Goal: Task Accomplishment & Management: Complete application form

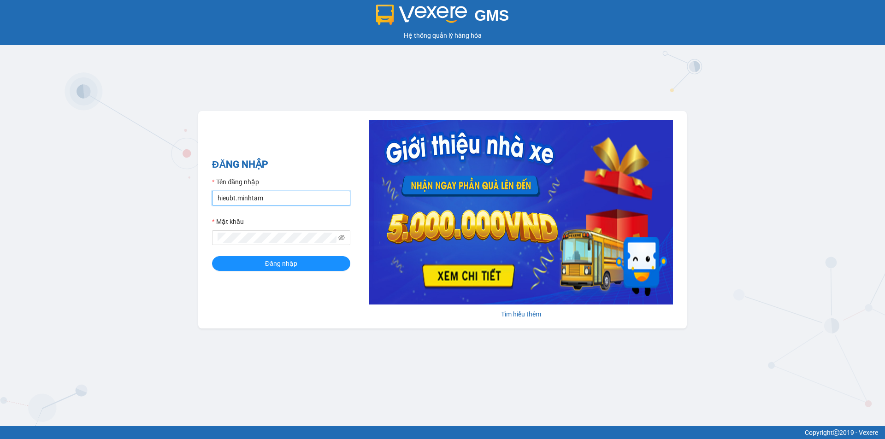
click at [294, 198] on input "hieubt.minhtam" at bounding box center [281, 198] width 138 height 15
type input "h"
type input "V"
type input "vinhhg.minhtam"
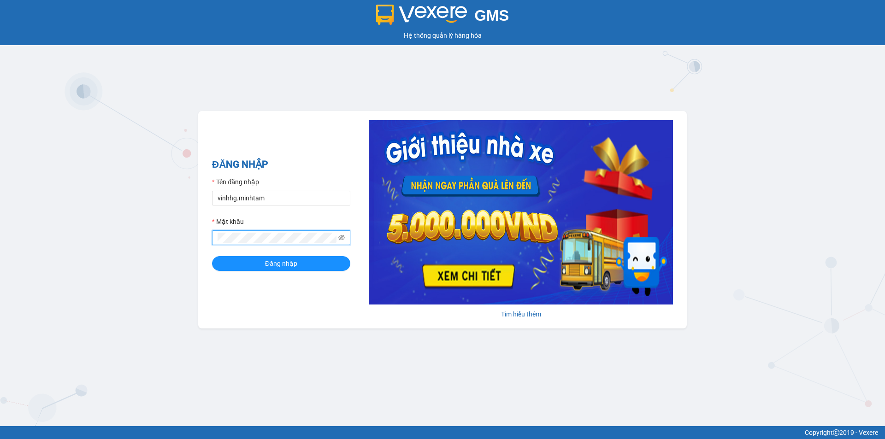
click at [212, 256] on button "Đăng nhập" at bounding box center [281, 263] width 138 height 15
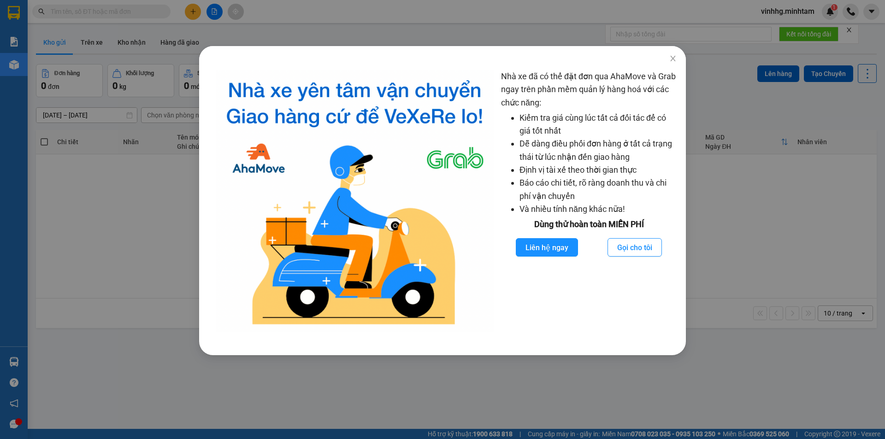
click at [146, 401] on div "Nhà xe đã có thể đặt đơn qua AhaMove và Grab ngay trên phần mềm quản lý hàng ho…" at bounding box center [442, 219] width 885 height 439
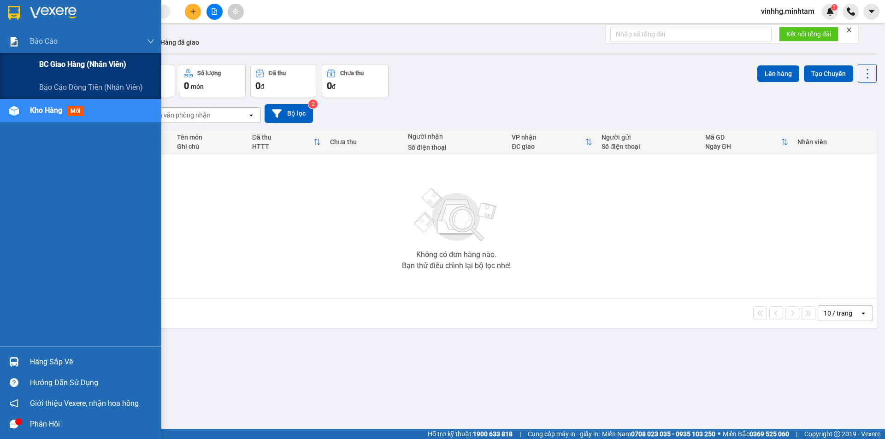
click at [68, 64] on span "BC giao hàng (nhân viên)" at bounding box center [82, 65] width 87 height 12
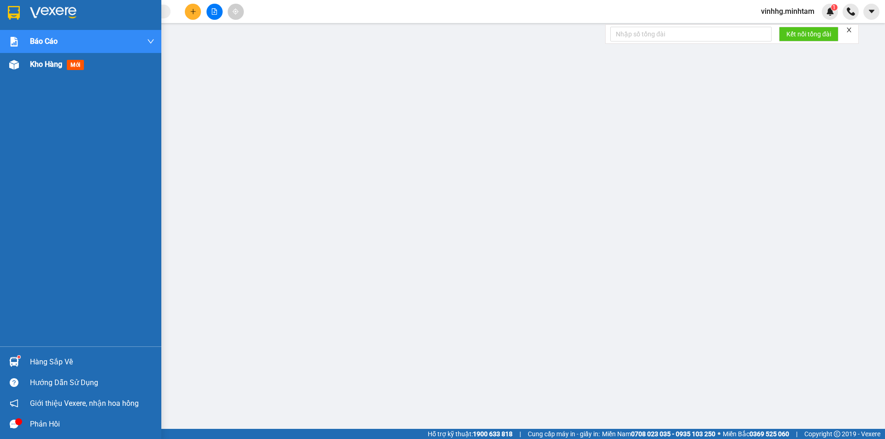
click at [42, 62] on span "Kho hàng" at bounding box center [46, 64] width 32 height 9
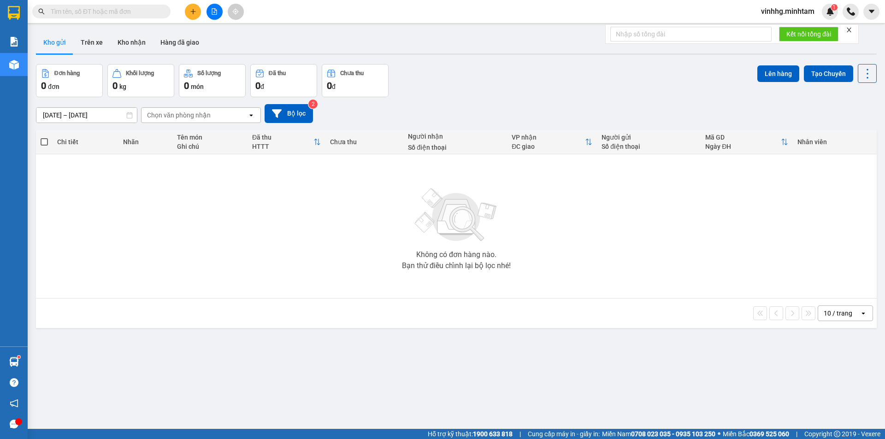
click at [115, 10] on input "text" at bounding box center [105, 11] width 109 height 10
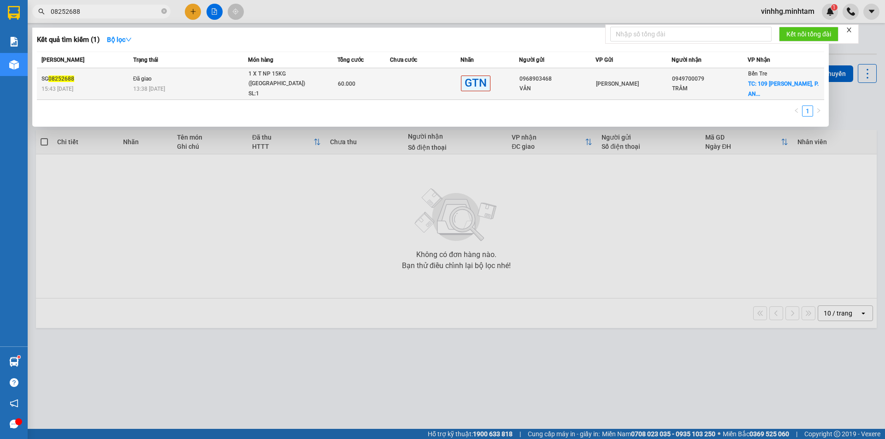
type input "08252688"
click at [167, 83] on td "Đã giao 13:38 [DATE]" at bounding box center [190, 84] width 118 height 32
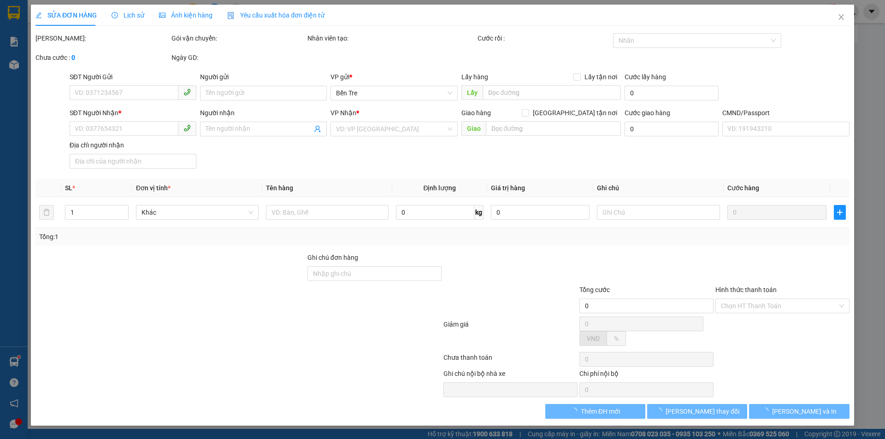
type input "0968903468"
type input "VÂN"
type input "0949700079"
type input "TRÂM"
checkbox input "true"
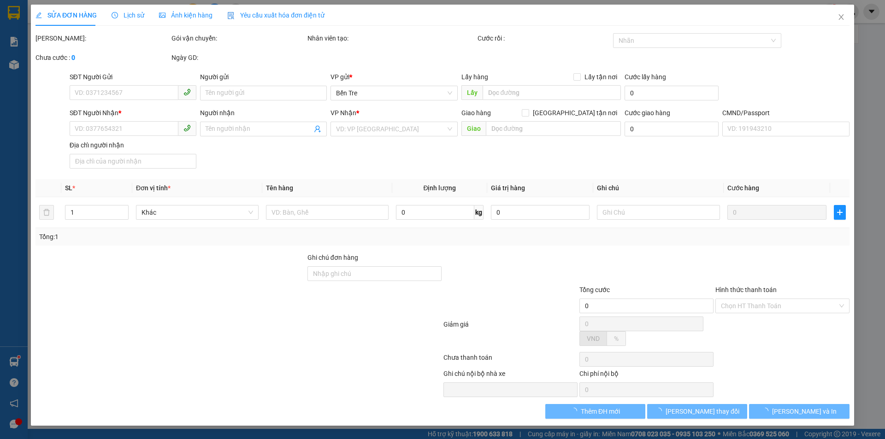
type input "109 ĐOÀN [PERSON_NAME], P. AN HỘI"
type input "30.000"
type input "60.000"
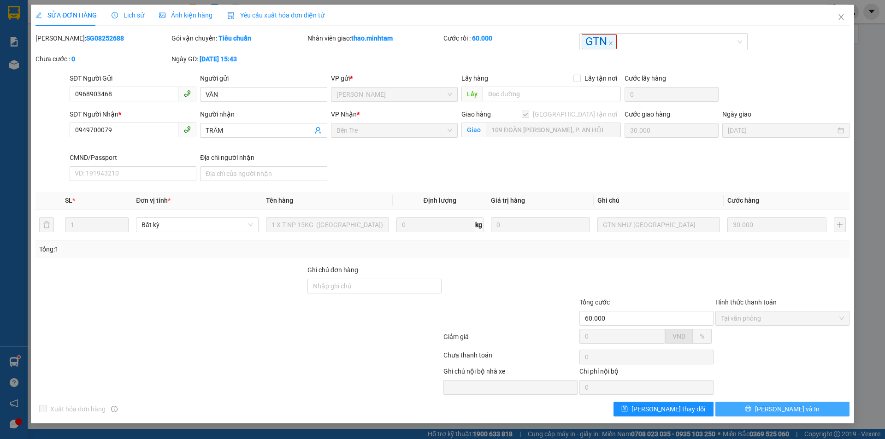
click at [806, 407] on button "[PERSON_NAME] và In" at bounding box center [782, 409] width 134 height 15
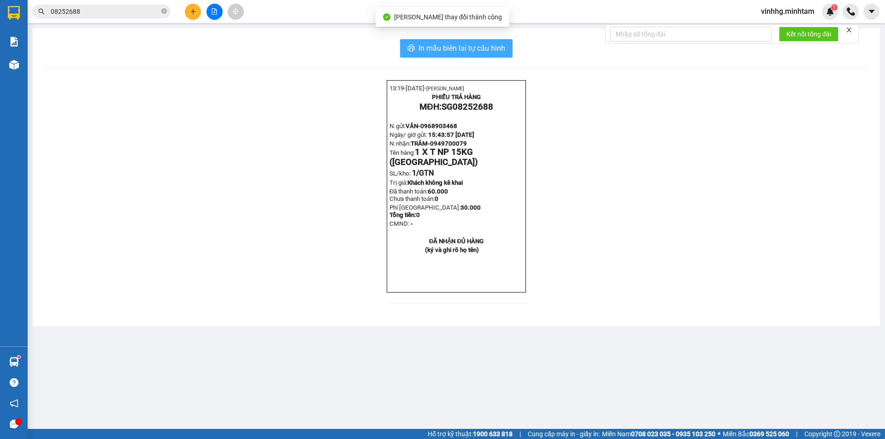
click at [423, 43] on span "In mẫu biên lai tự cấu hình" at bounding box center [462, 48] width 87 height 12
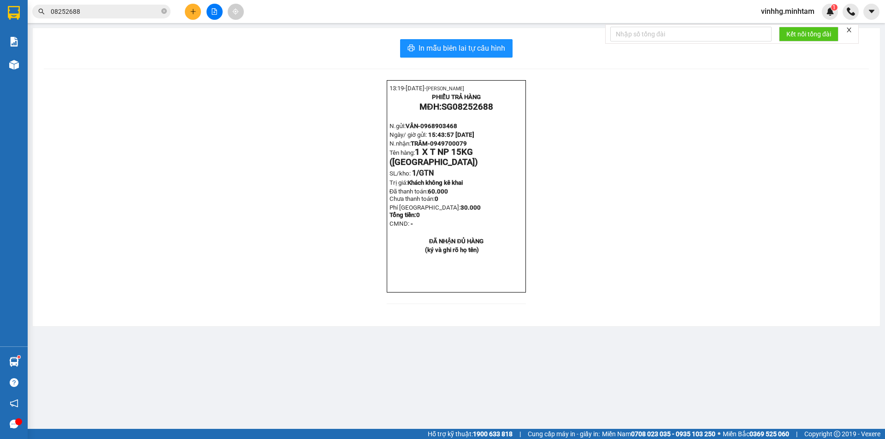
click at [109, 15] on input "08252688" at bounding box center [105, 11] width 109 height 10
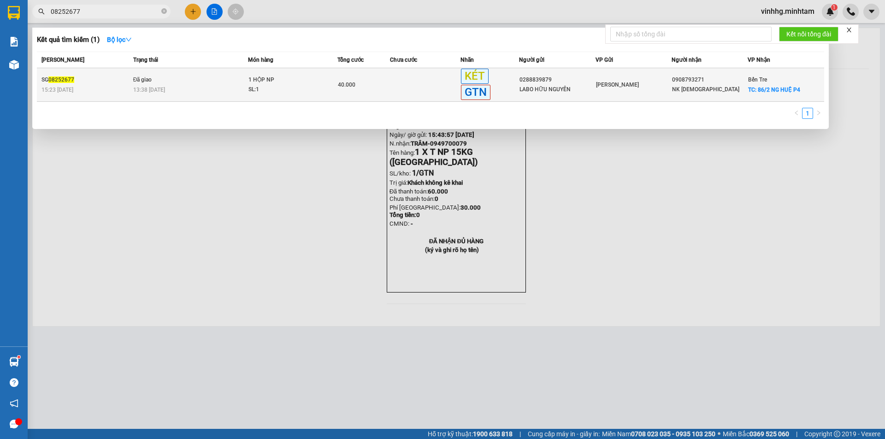
type input "08252677"
click at [131, 85] on td "Đã giao 13:38 [DATE]" at bounding box center [190, 85] width 118 height 34
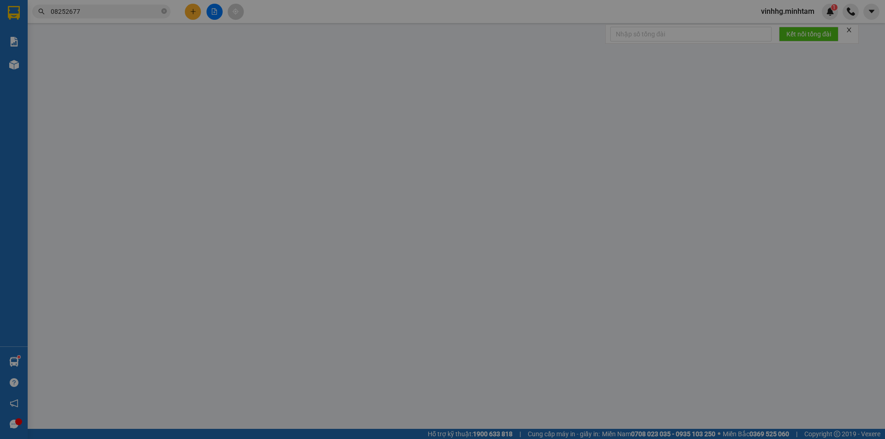
type input "0288839879"
type input "LABO HỮU NGUYÊN"
type input "0908793271"
type input "NK [DEMOGRAPHIC_DATA]"
checkbox input "true"
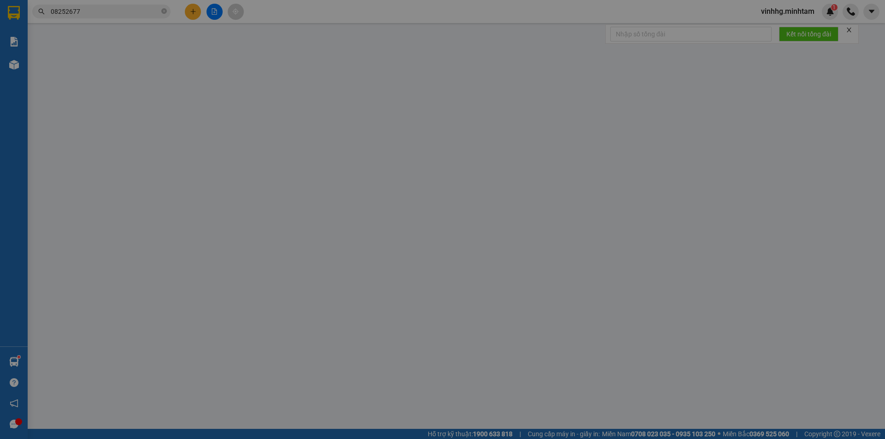
type input "86/2 NG HUỆ P4"
type input "20.000"
type input "40.000"
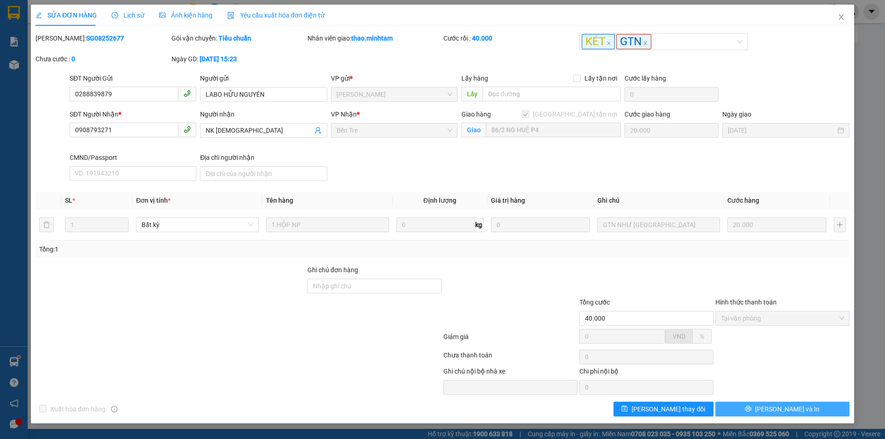
click at [803, 408] on button "[PERSON_NAME] và In" at bounding box center [782, 409] width 134 height 15
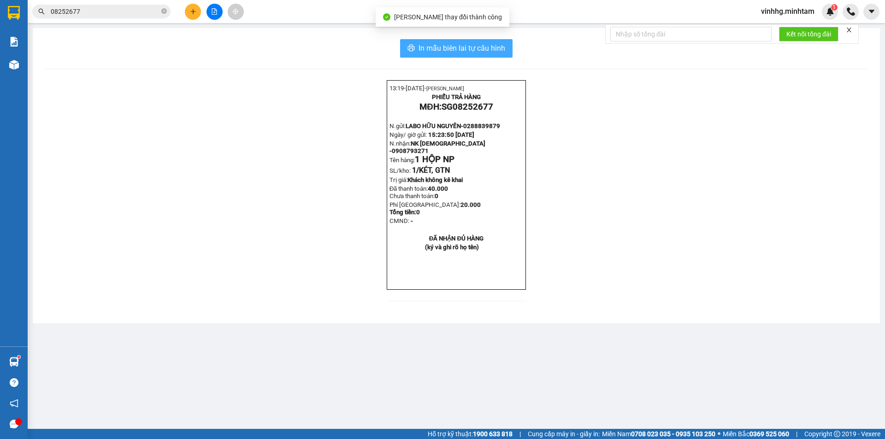
click at [439, 51] on span "In mẫu biên lai tự cấu hình" at bounding box center [462, 48] width 87 height 12
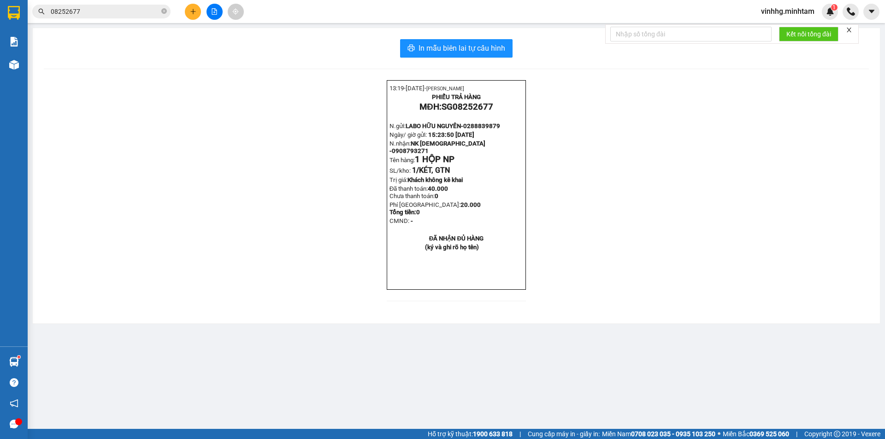
click at [133, 12] on input "08252677" at bounding box center [105, 11] width 109 height 10
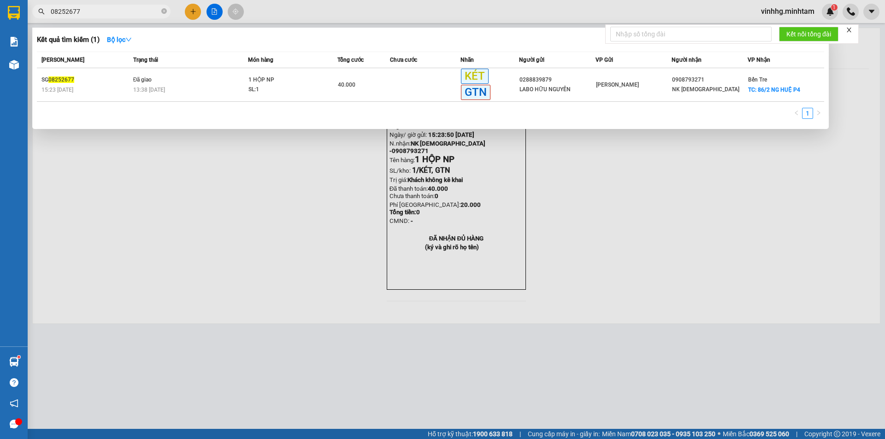
click at [133, 12] on input "08252677" at bounding box center [105, 11] width 109 height 10
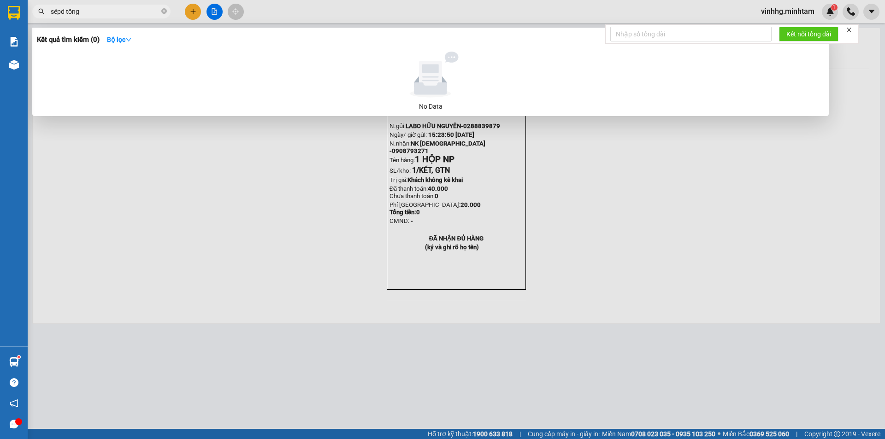
click at [61, 9] on input "sêpd tổng" at bounding box center [105, 11] width 109 height 10
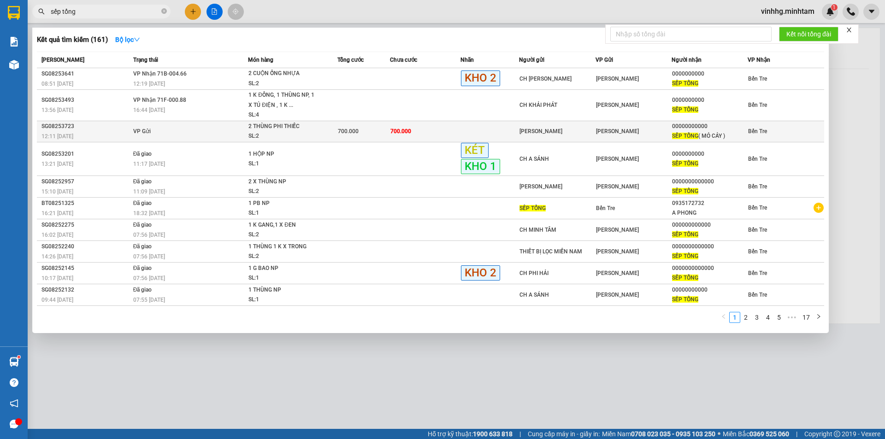
type input "sếp tổng"
click at [179, 129] on td "VP Gửi" at bounding box center [190, 131] width 118 height 21
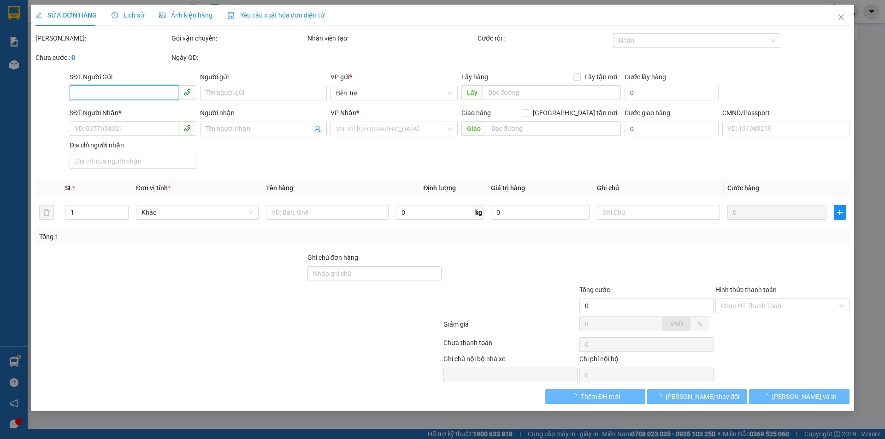
type input "[PERSON_NAME]"
type input "00000000000"
type input "SẾP TỔNG ( MỎ CẢY )"
type input "700.000"
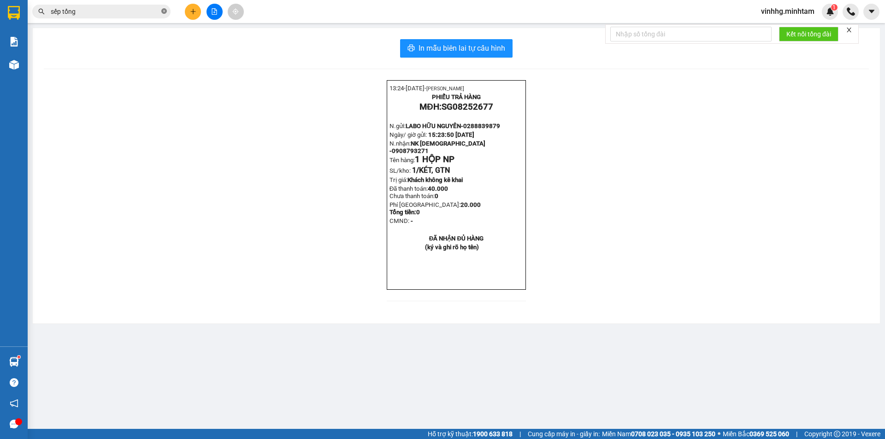
click at [163, 13] on icon "close-circle" at bounding box center [164, 11] width 6 height 6
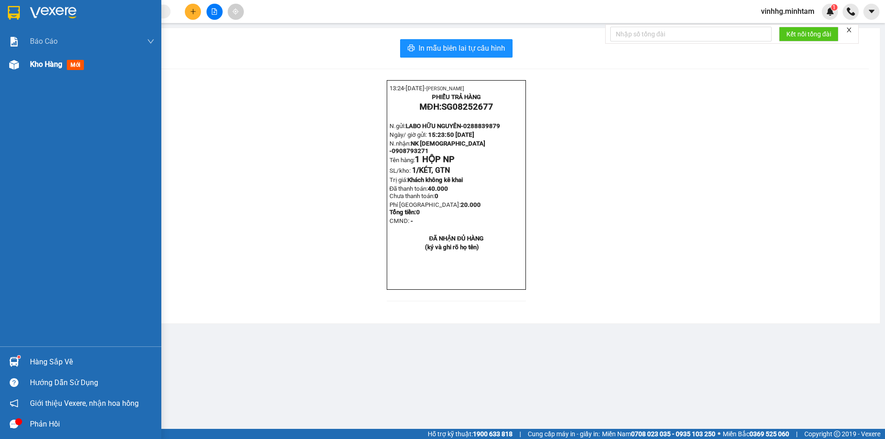
click at [40, 70] on div "Kho hàng mới" at bounding box center [59, 65] width 58 height 12
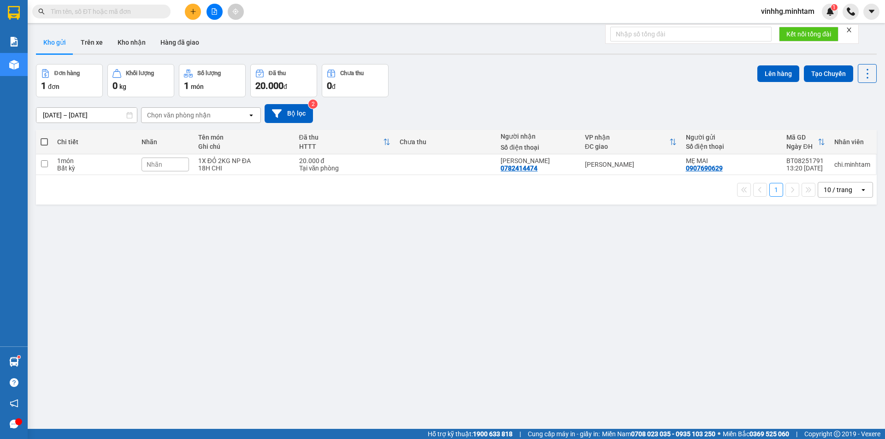
click at [82, 9] on input "text" at bounding box center [105, 11] width 109 height 10
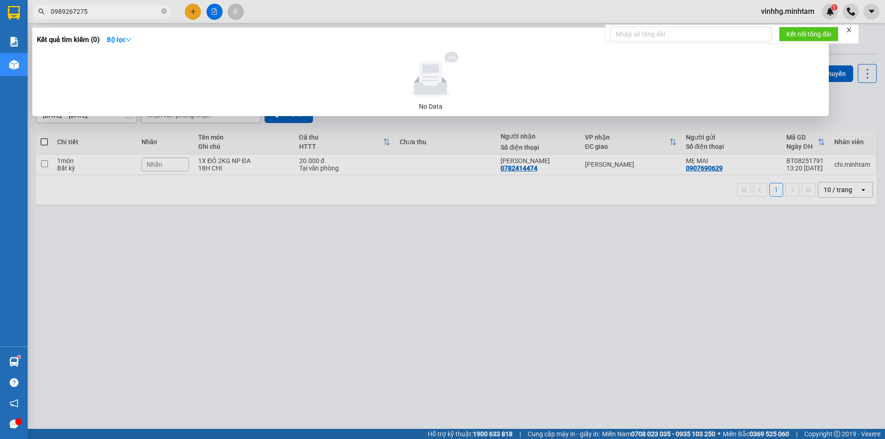
click at [68, 11] on input "0989267275" at bounding box center [105, 11] width 109 height 10
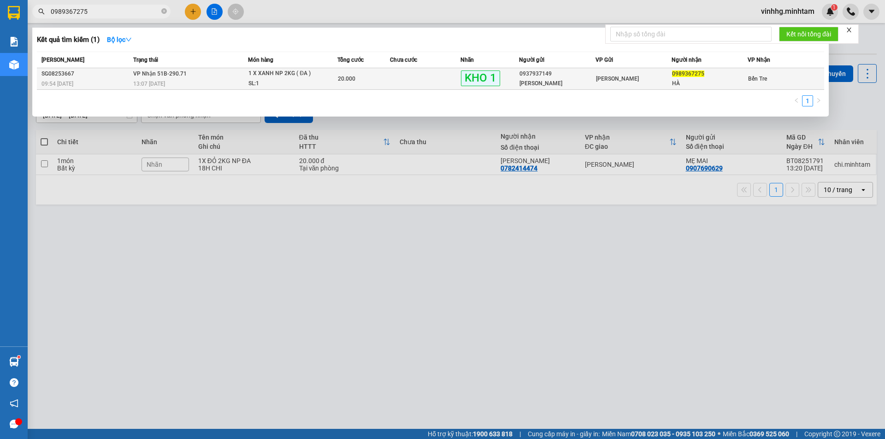
type input "0989367275"
click at [189, 80] on div "13:07 [DATE]" at bounding box center [190, 84] width 115 height 10
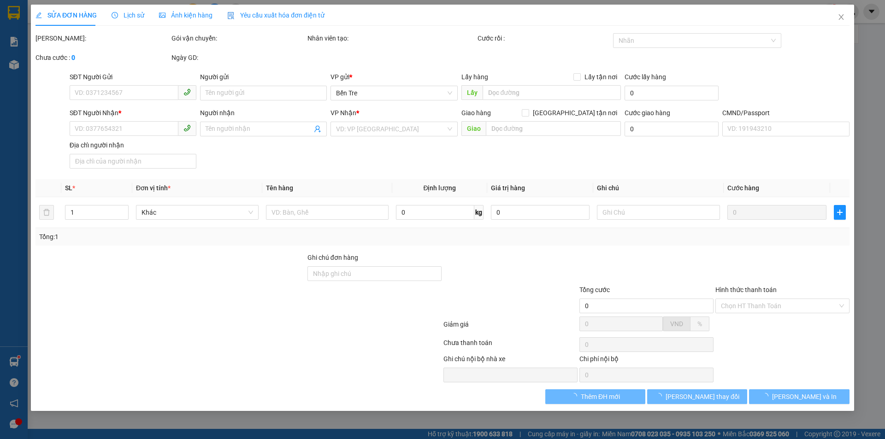
type input "0937937149"
type input "[PERSON_NAME]"
type input "0989367275"
type input "HÀ"
type input "KNM"
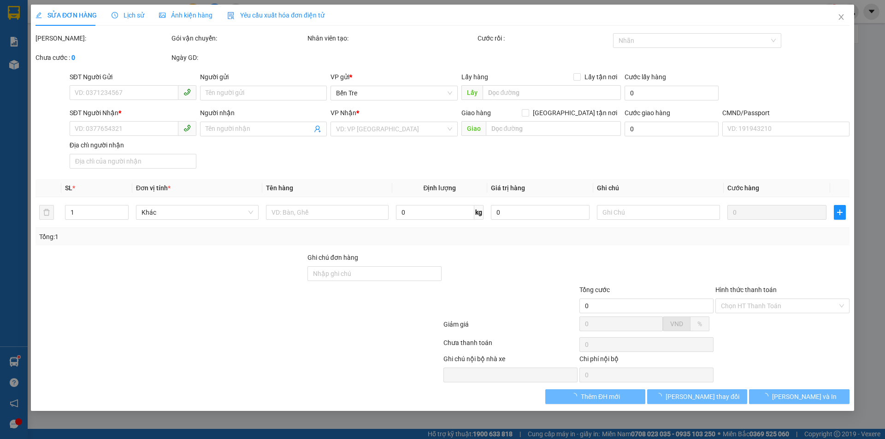
type input "20.000"
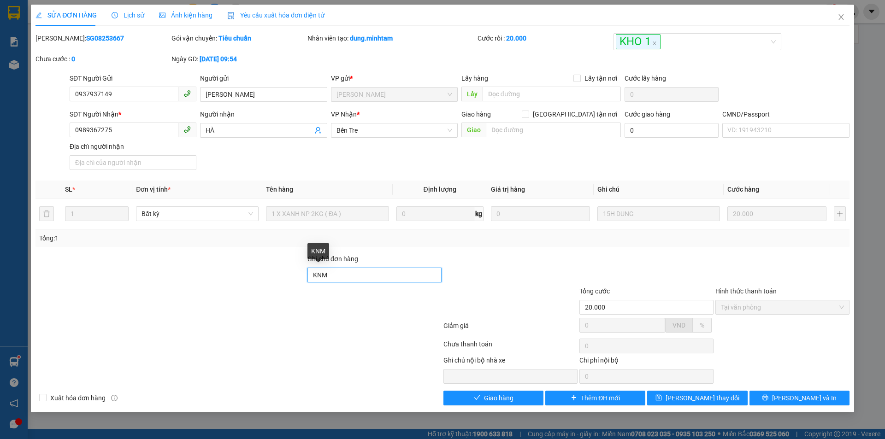
click at [321, 270] on input "KNM" at bounding box center [374, 275] width 134 height 15
type input "d"
type input "đg"
click at [557, 249] on div "Total Paid Fee 20.000 Total UnPaid Fee 0 Cash Collection Total Fee Mã ĐH: SG082…" at bounding box center [442, 219] width 814 height 372
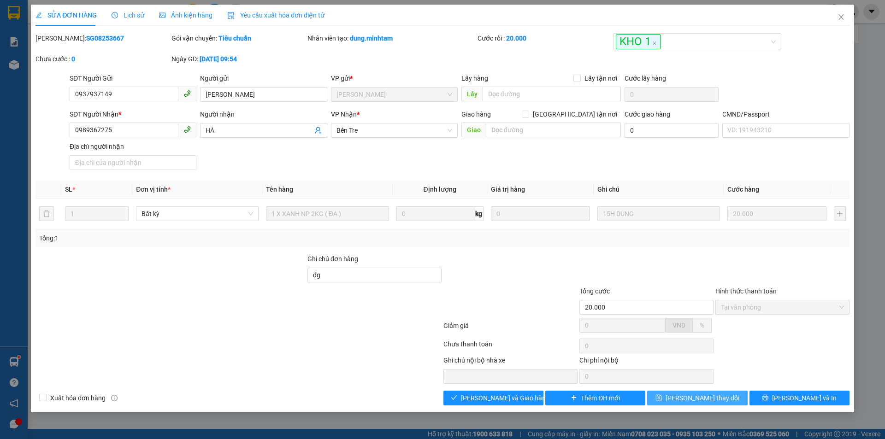
drag, startPoint x: 697, startPoint y: 402, endPoint x: 699, endPoint y: 392, distance: 9.8
click at [698, 401] on span "[PERSON_NAME] thay đổi" at bounding box center [703, 398] width 74 height 10
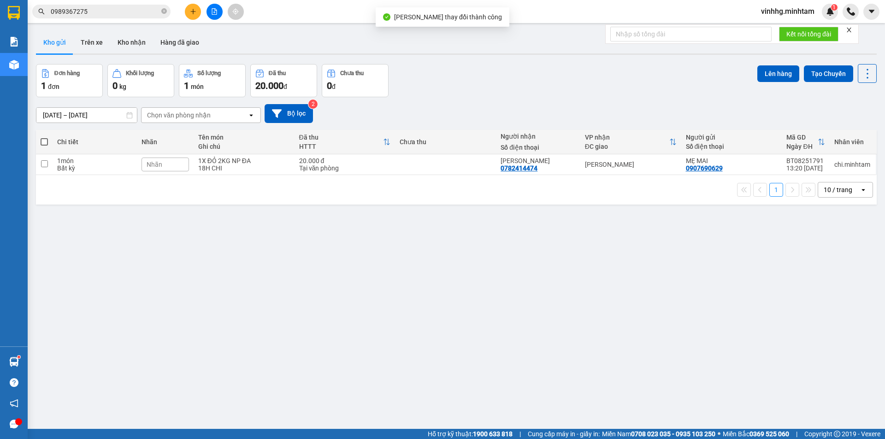
click at [118, 8] on input "0989367275" at bounding box center [105, 11] width 109 height 10
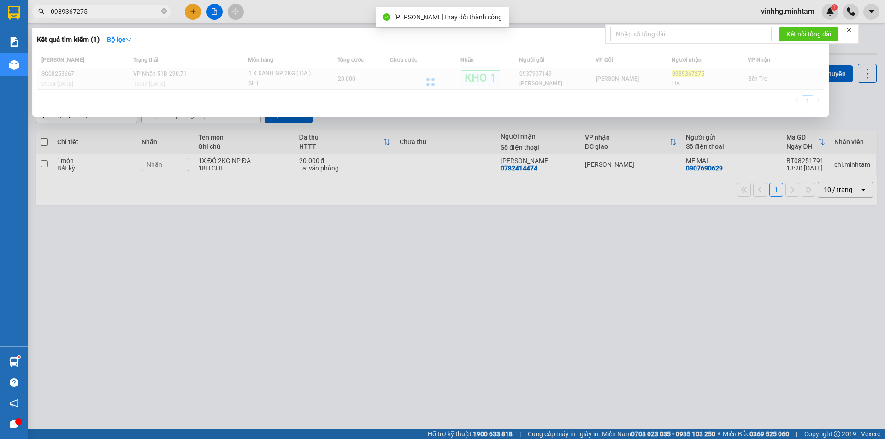
click at [147, 75] on span "VP Nhận 51B-290.71" at bounding box center [159, 74] width 53 height 6
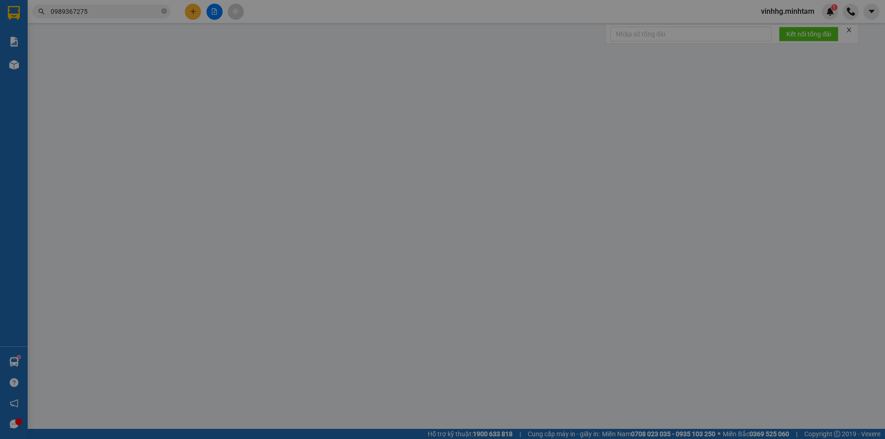
type input "0937937149"
type input "[PERSON_NAME]"
type input "0989367275"
type input "HÀ"
type input "đg"
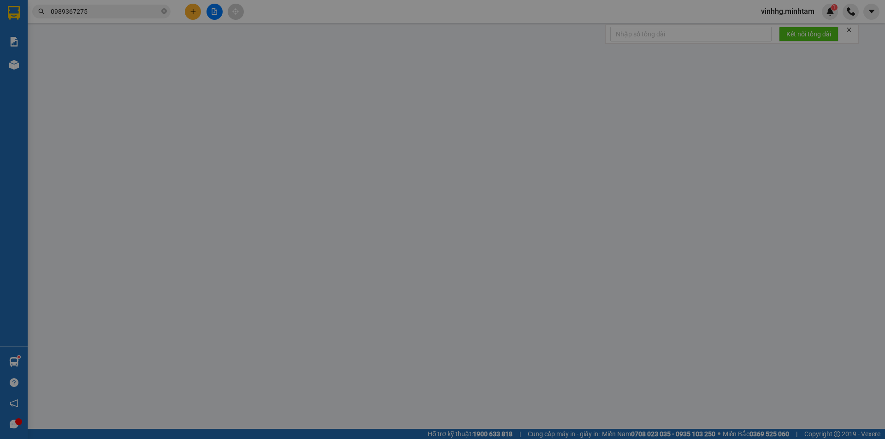
type input "20.000"
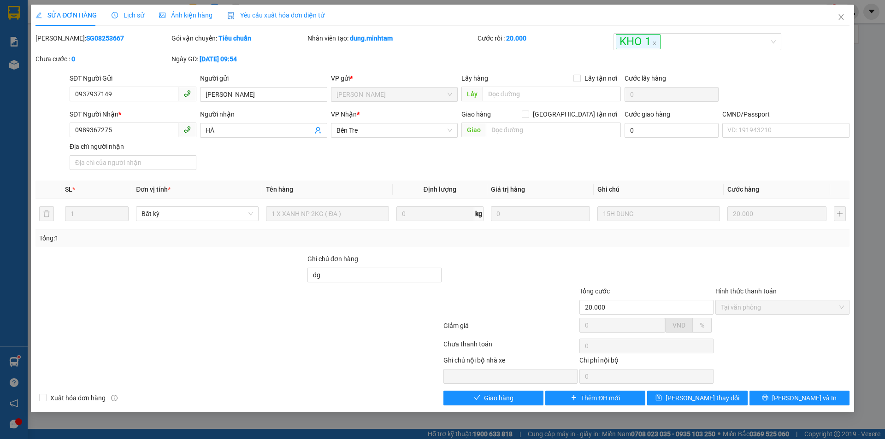
click at [98, 14] on div "SỬA ĐƠN HÀNG Lịch sử Ảnh kiện hàng Yêu cầu xuất hóa đơn điện tử" at bounding box center [179, 15] width 289 height 21
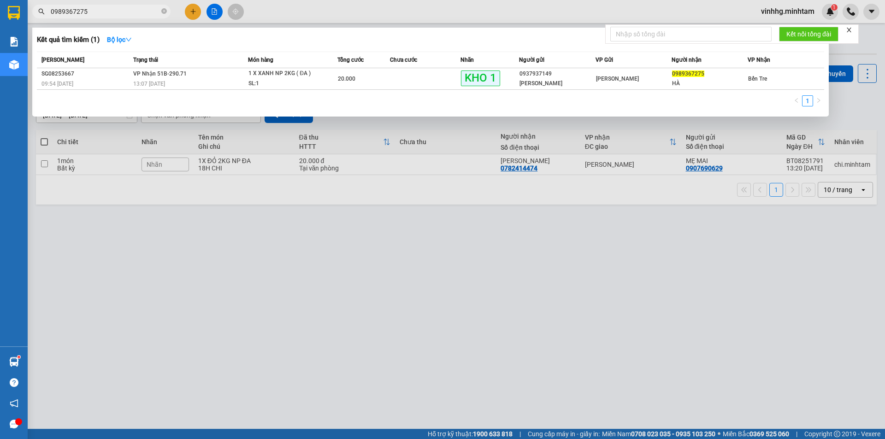
click at [86, 11] on input "0989367275" at bounding box center [105, 11] width 109 height 10
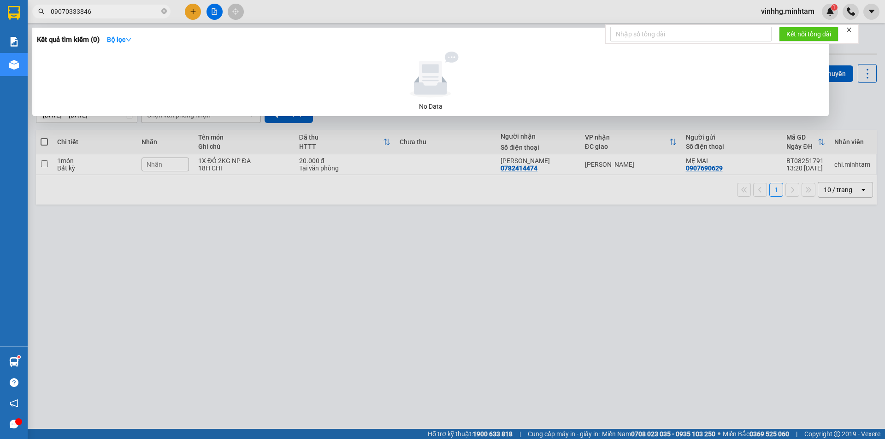
drag, startPoint x: 101, startPoint y: 10, endPoint x: 24, endPoint y: 15, distance: 77.1
click at [24, 15] on section "Kết quả tìm kiếm ( 0 ) Bộ lọc No Data 09070333846 vinhhg.minhtam 1 Báo cáo BC g…" at bounding box center [442, 219] width 885 height 439
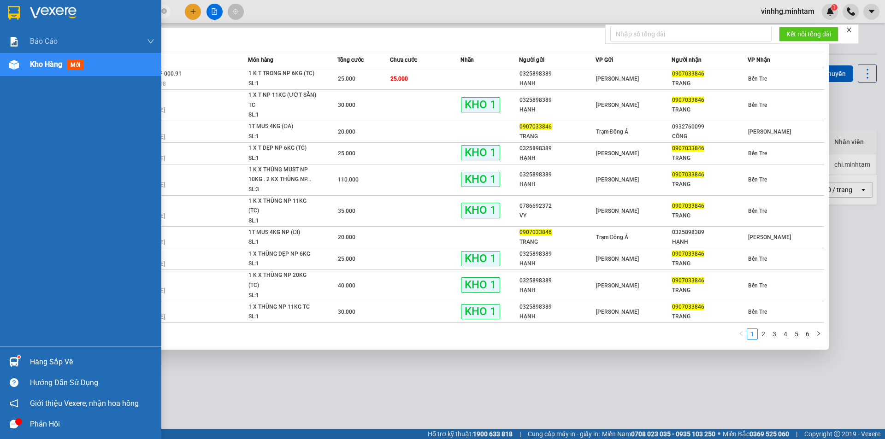
type input "0907033846"
click at [68, 359] on div "Hàng sắp về" at bounding box center [92, 362] width 124 height 14
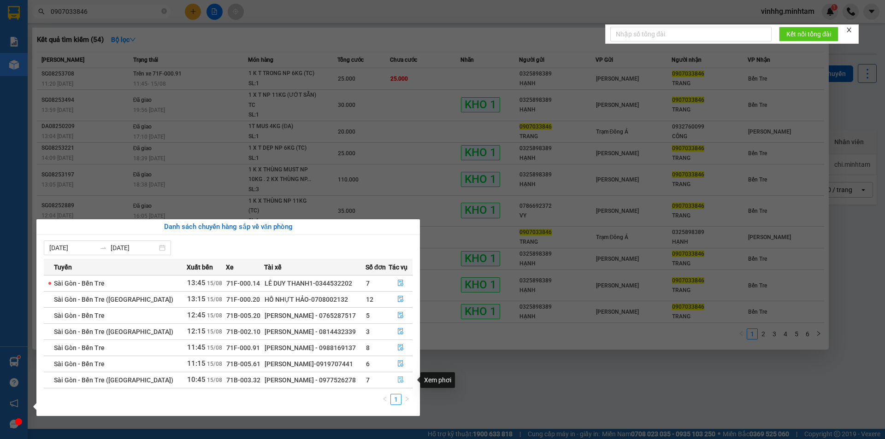
click at [399, 377] on icon "file-done" at bounding box center [400, 380] width 6 height 6
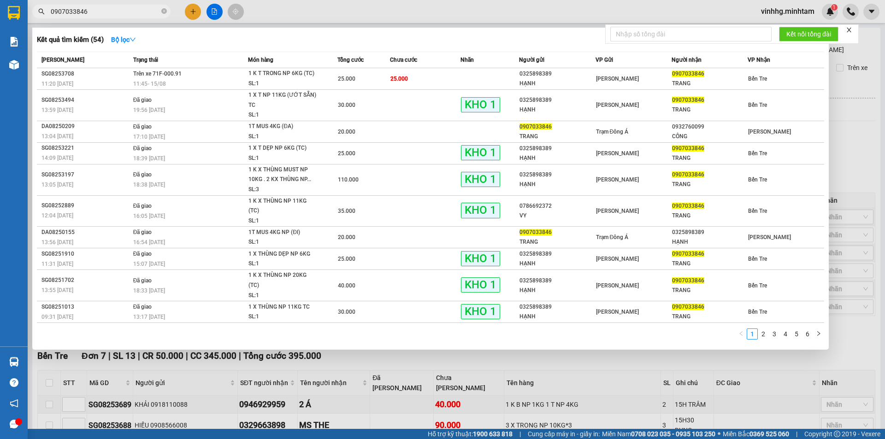
click at [301, 331] on div at bounding box center [442, 219] width 885 height 439
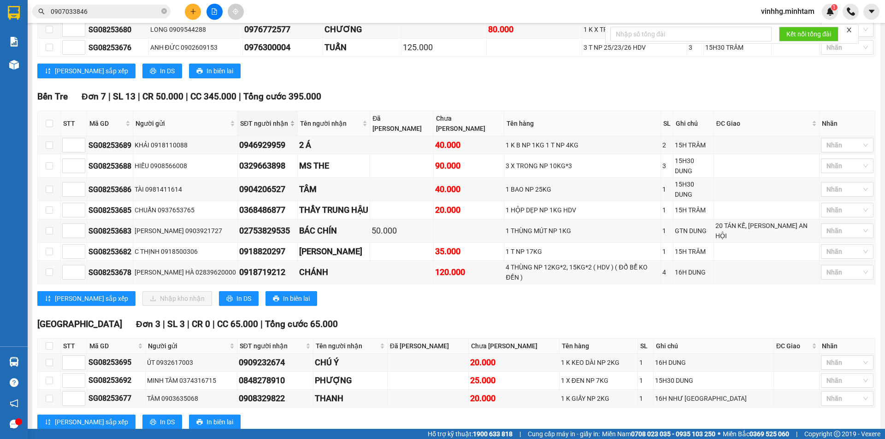
scroll to position [264, 0]
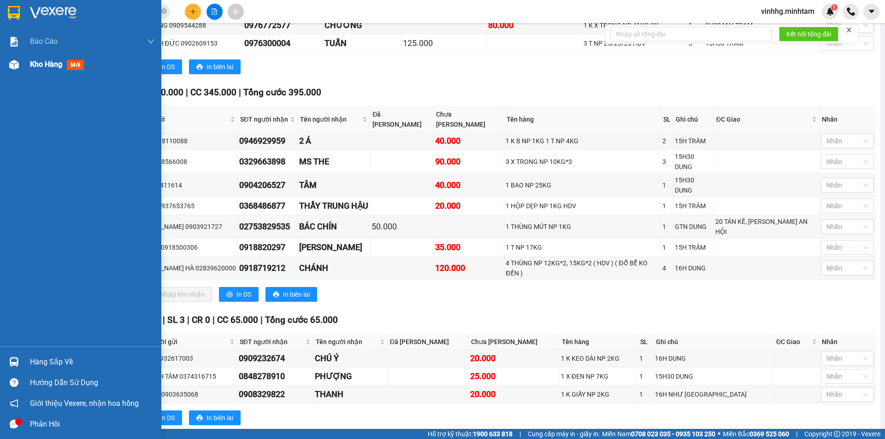
click at [39, 66] on span "Kho hàng" at bounding box center [46, 64] width 32 height 9
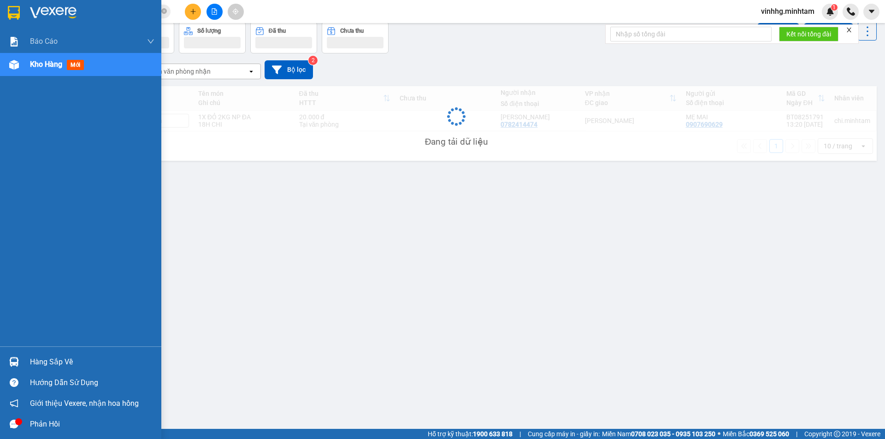
scroll to position [42, 0]
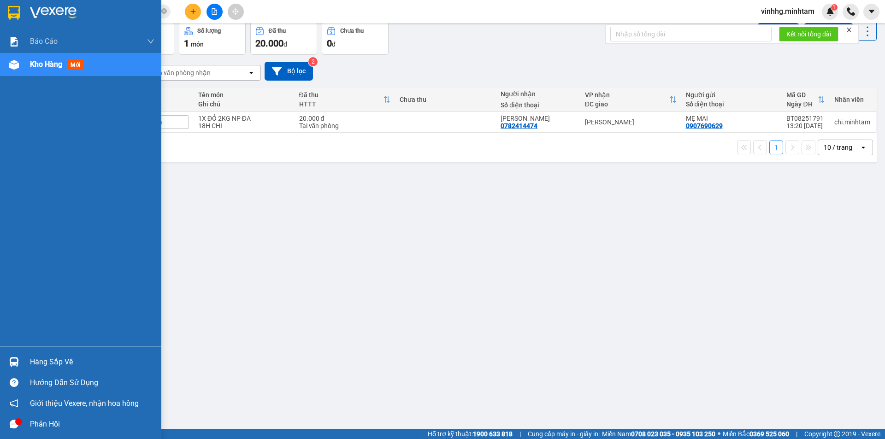
click at [62, 354] on div "Hàng sắp về" at bounding box center [80, 362] width 161 height 21
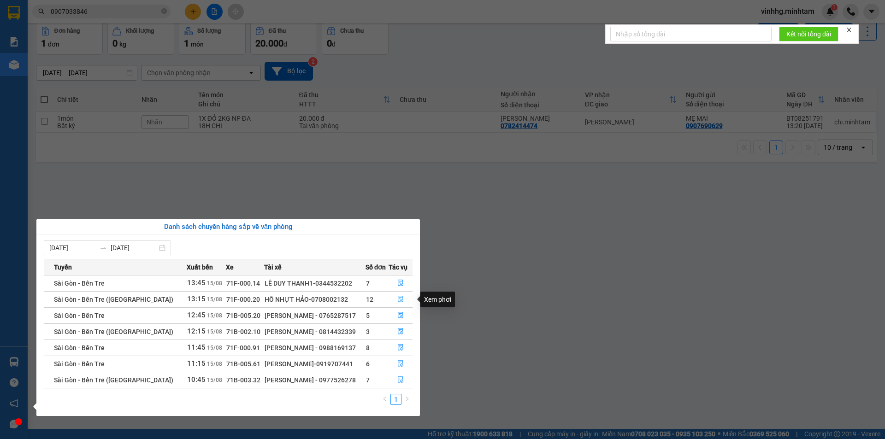
click at [401, 294] on button "button" at bounding box center [401, 299] width 24 height 15
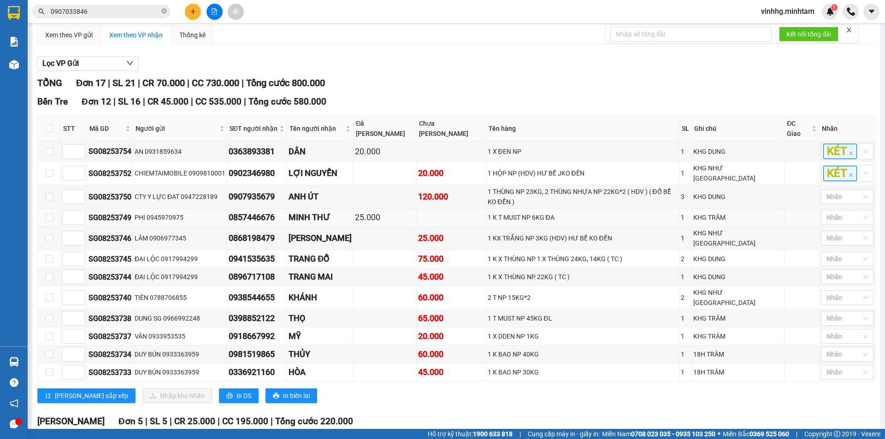
scroll to position [92, 0]
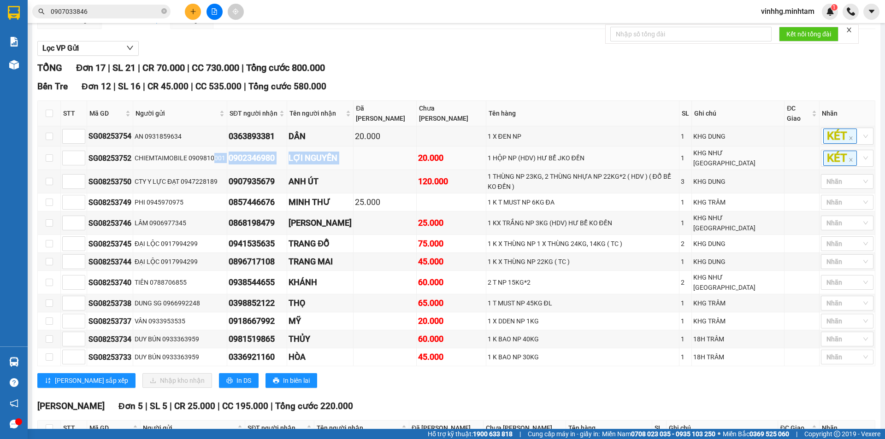
drag, startPoint x: 218, startPoint y: 152, endPoint x: 383, endPoint y: 153, distance: 165.0
click at [383, 153] on tr "SG08253752 CHIEMTAIMOBILE 0909810001 0902346980 LỢI NGUYỄN 20.000 1 HỘP NP (HDV…" at bounding box center [456, 159] width 837 height 24
drag, startPoint x: 227, startPoint y: 213, endPoint x: 370, endPoint y: 208, distance: 143.5
click at [370, 212] on tr "SG08253746 LÂM 0906977345 0868198479 CH KHÁNH THI 25.000 1 KX TRẮNG NP 3KG (HDV…" at bounding box center [456, 224] width 837 height 24
drag, startPoint x: 245, startPoint y: 266, endPoint x: 364, endPoint y: 270, distance: 118.5
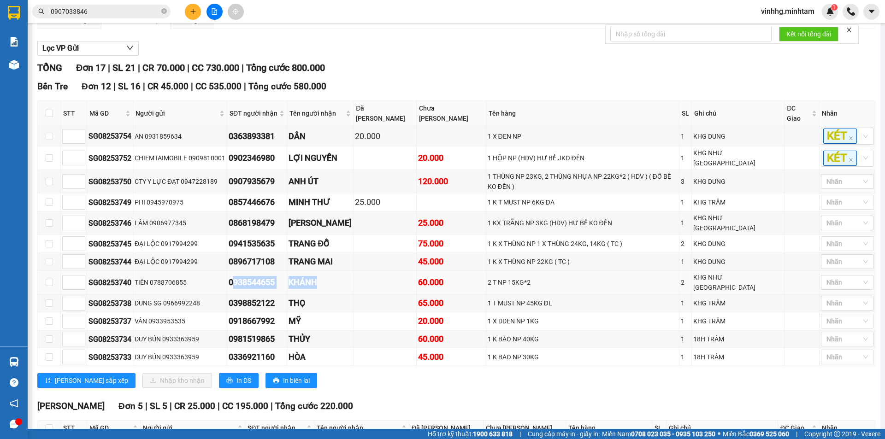
click at [364, 271] on tr "SG08253740 TIÊN 0788706855 0938544655 KHÁNH 60.000 2 T NP 15KG*2 2 KHG NHƯ Ý Nh…" at bounding box center [456, 283] width 837 height 24
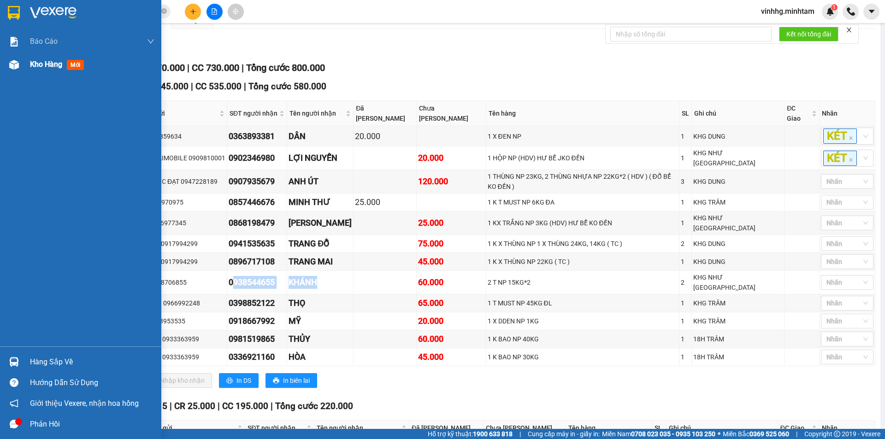
click at [41, 68] on span "Kho hàng" at bounding box center [46, 64] width 32 height 9
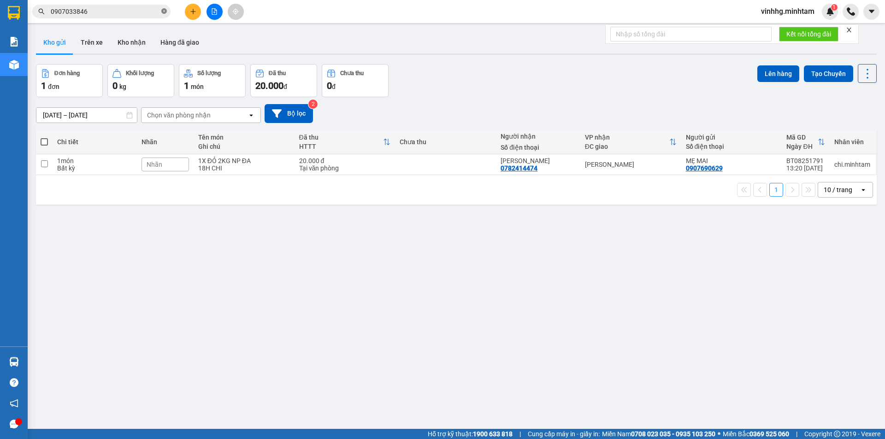
click at [163, 12] on icon "close-circle" at bounding box center [164, 11] width 6 height 6
click at [114, 21] on div "Kết quả tìm kiếm ( 54 ) Bộ lọc Mã ĐH Trạng thái Món hàng Tổng cước Chưa cước Nh…" at bounding box center [442, 11] width 885 height 23
click at [120, 16] on input "text" at bounding box center [105, 11] width 109 height 10
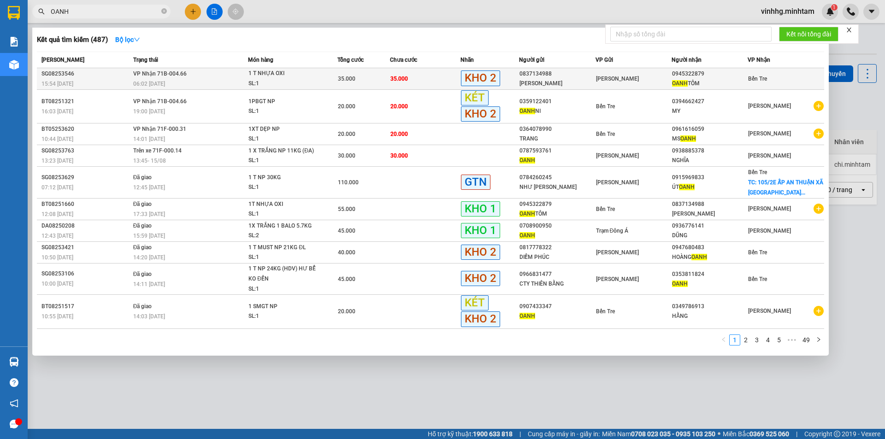
type input "OANH"
click at [593, 86] on div "[PERSON_NAME]" at bounding box center [556, 84] width 75 height 10
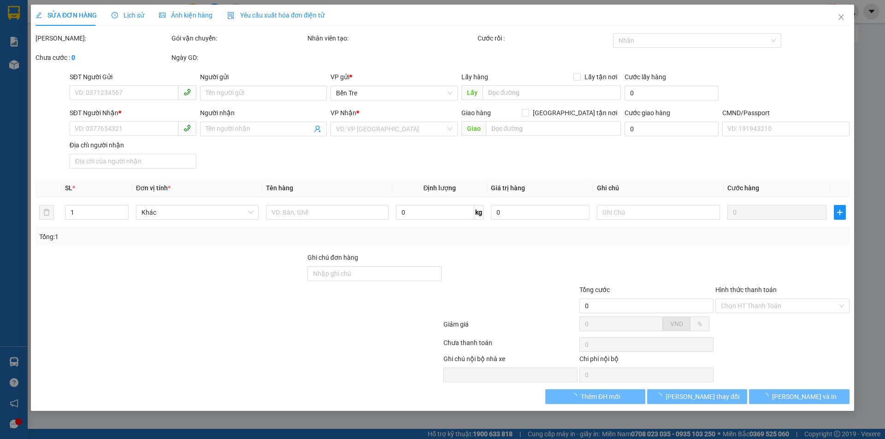
type input "0837134988"
type input "[PERSON_NAME]"
type input "0945322879"
type input "OANH TÔM"
type input "35.000"
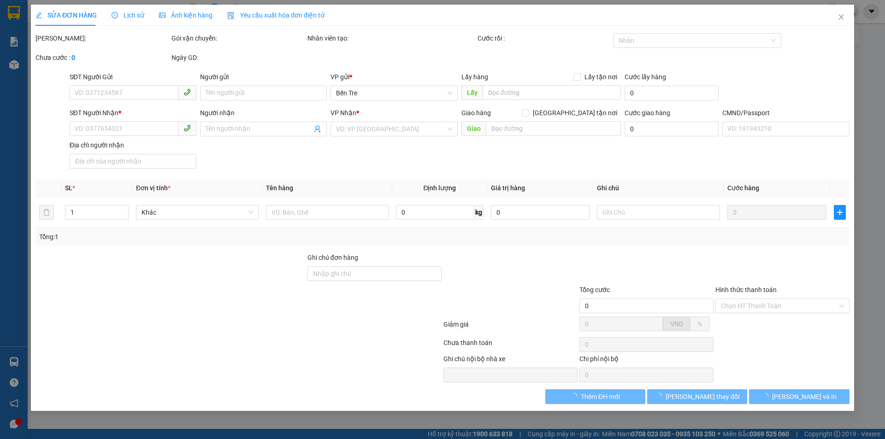
type input "35.000"
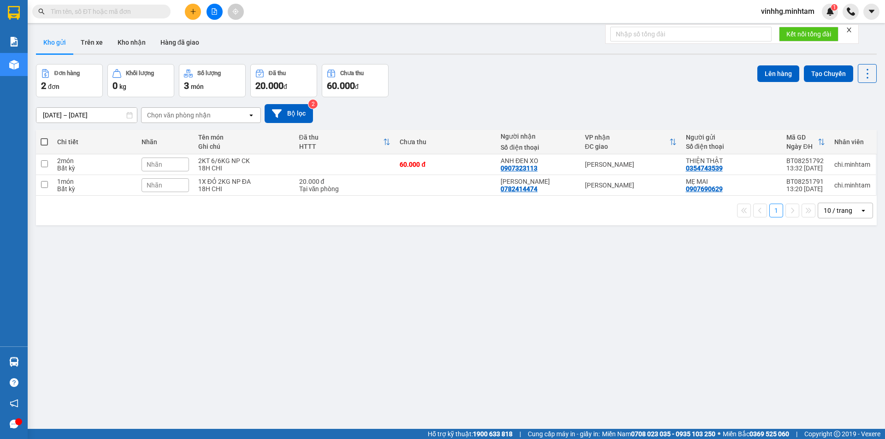
click at [90, 11] on input "text" at bounding box center [105, 11] width 109 height 10
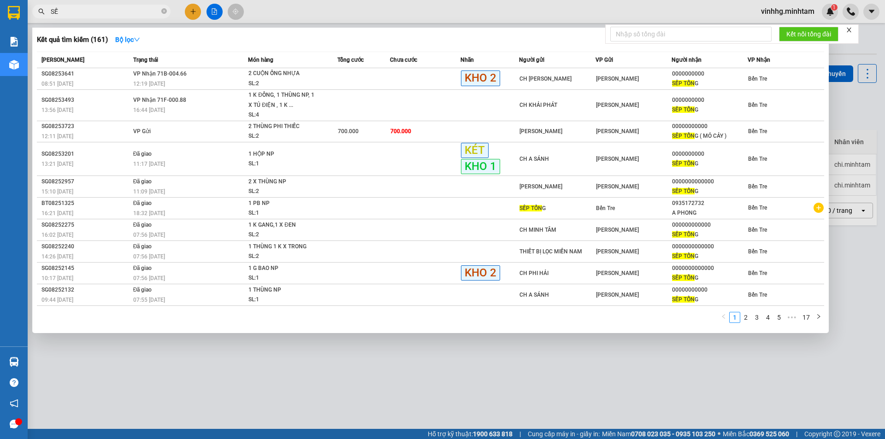
type input "S"
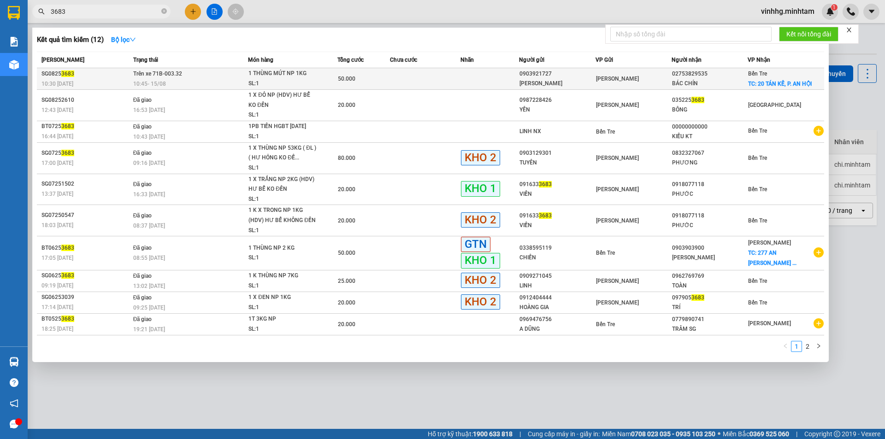
type input "3683"
click at [340, 77] on span "50.000" at bounding box center [347, 79] width 18 height 6
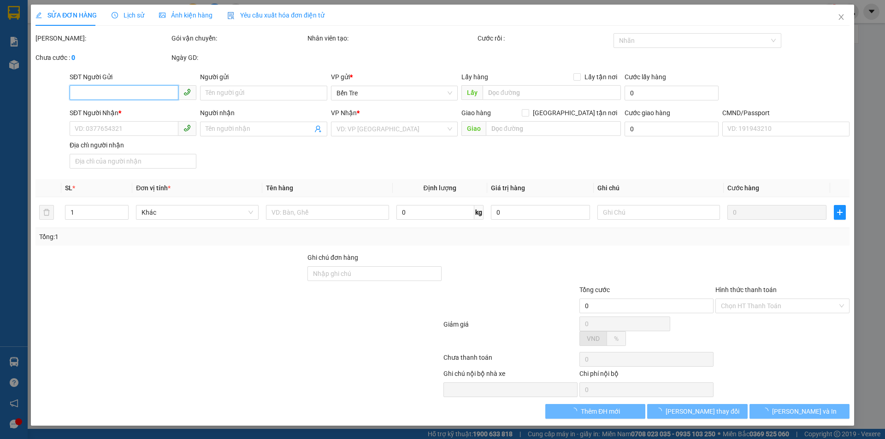
type input "0903921727"
type input "TUẤN KHANH"
type input "02753829535"
type input "BÁC CHÍN"
checkbox input "true"
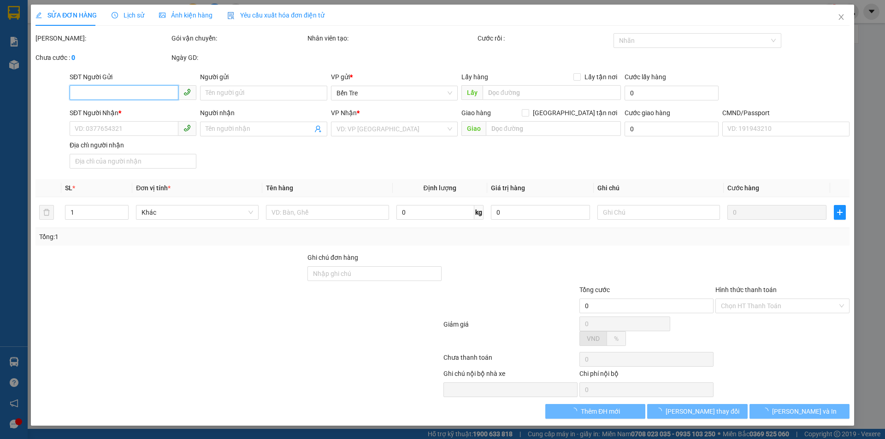
type input "20 TÁN KẾ, [PERSON_NAME] AN HỘI"
type input "50.000"
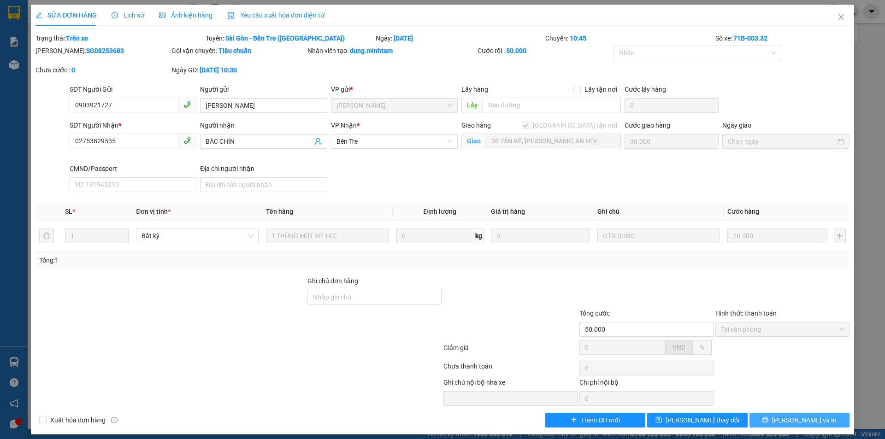
click at [790, 419] on span "[PERSON_NAME] và In" at bounding box center [804, 420] width 65 height 10
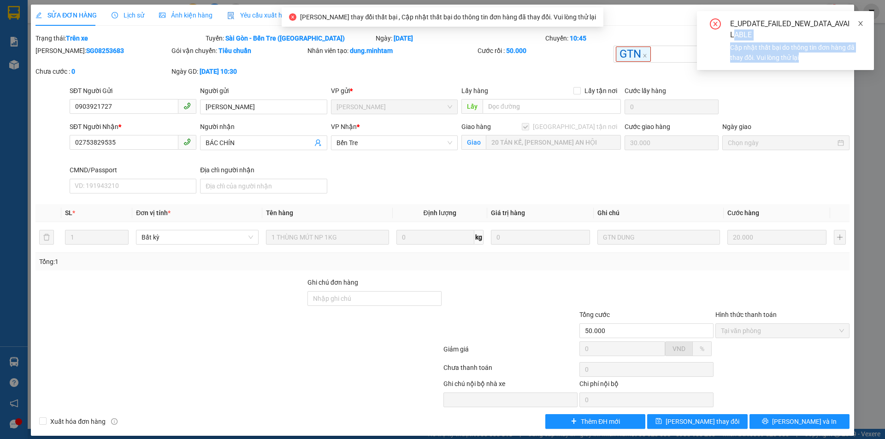
click at [863, 22] on div "E_UPDATE_FAILED_NEW_DATA_AVAILABLE Cập nhật thất bại do thông tin đơn hàng đã t…" at bounding box center [785, 40] width 177 height 59
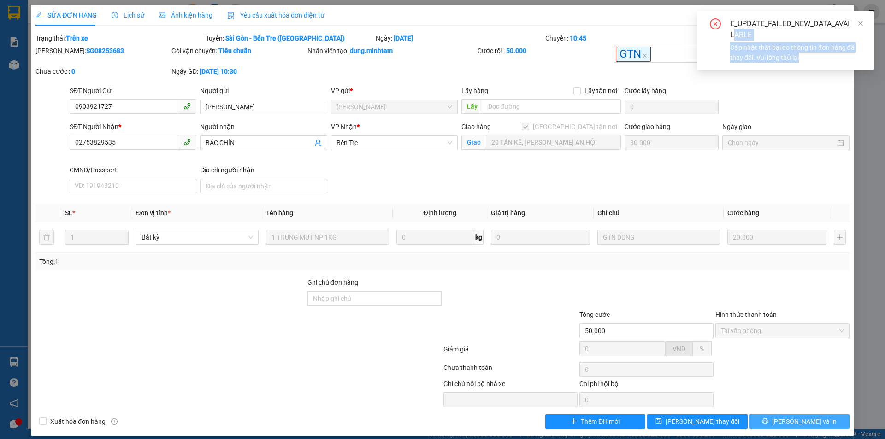
click at [808, 415] on button "[PERSON_NAME] và In" at bounding box center [799, 421] width 100 height 15
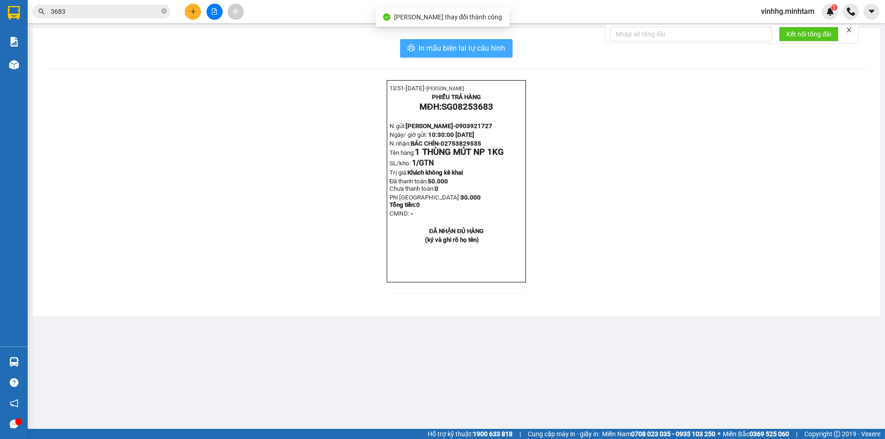
click at [434, 41] on button "In mẫu biên lai tự cấu hình" at bounding box center [456, 48] width 112 height 18
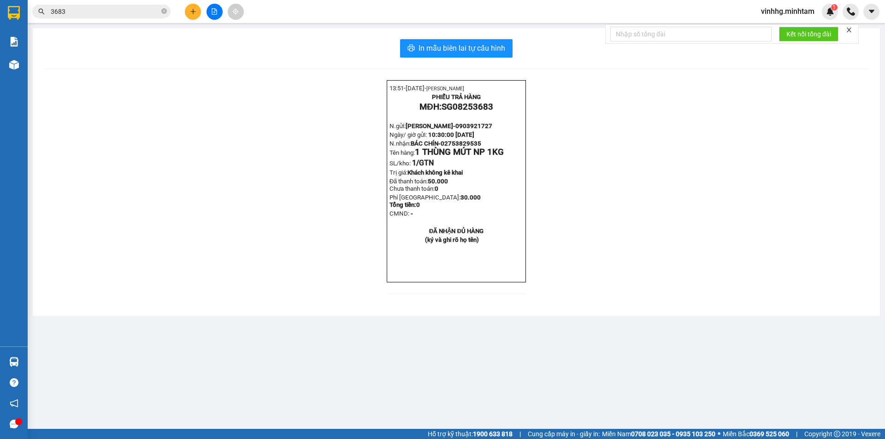
click at [156, 10] on input "3683" at bounding box center [105, 11] width 109 height 10
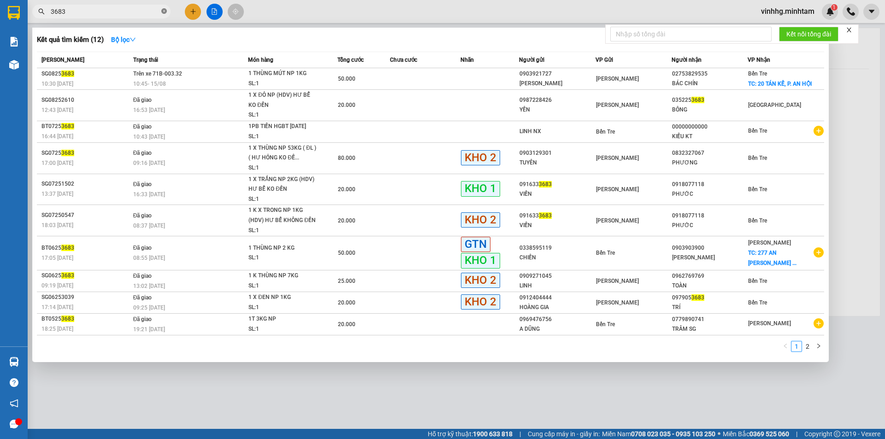
click at [166, 13] on icon "close-circle" at bounding box center [164, 11] width 6 height 6
type input "A"
type input "Â"
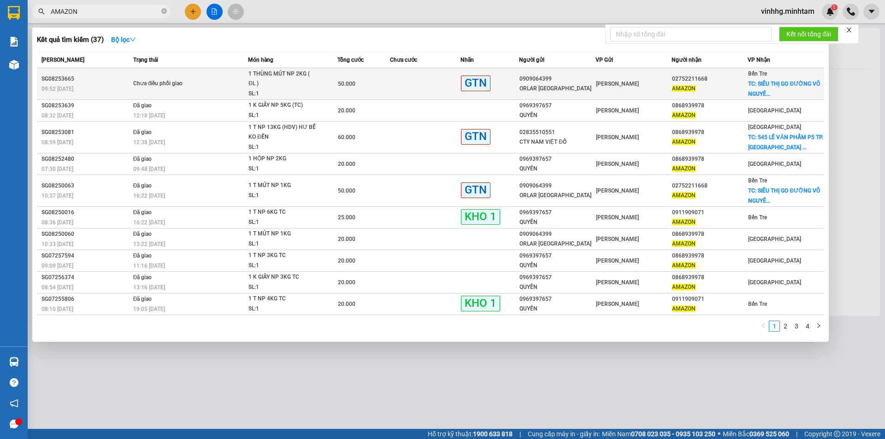
type input "AMAZON"
click at [281, 87] on div "1 THÙNG MÚT NP 2KG ( ĐL )" at bounding box center [282, 79] width 69 height 20
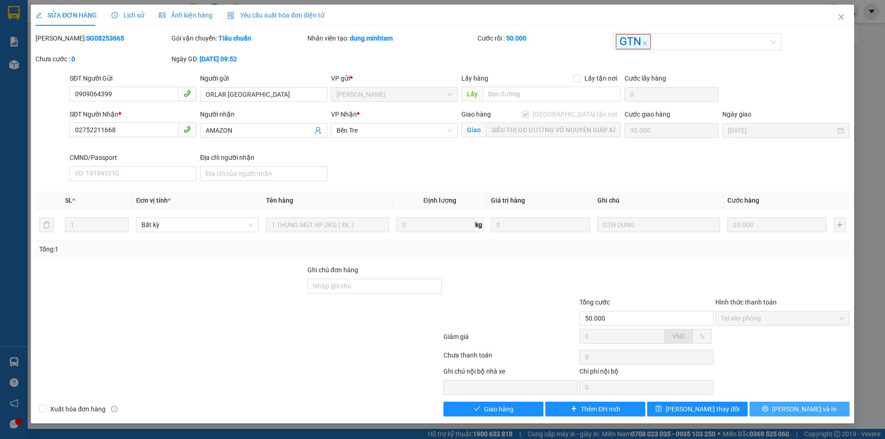
click at [808, 411] on span "[PERSON_NAME] và In" at bounding box center [804, 409] width 65 height 10
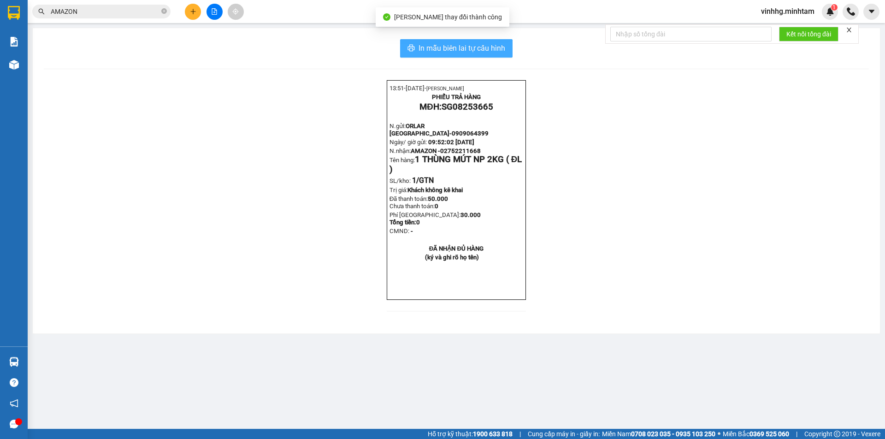
click at [503, 46] on span "In mẫu biên lai tự cấu hình" at bounding box center [462, 48] width 87 height 12
